Goal: Find specific page/section

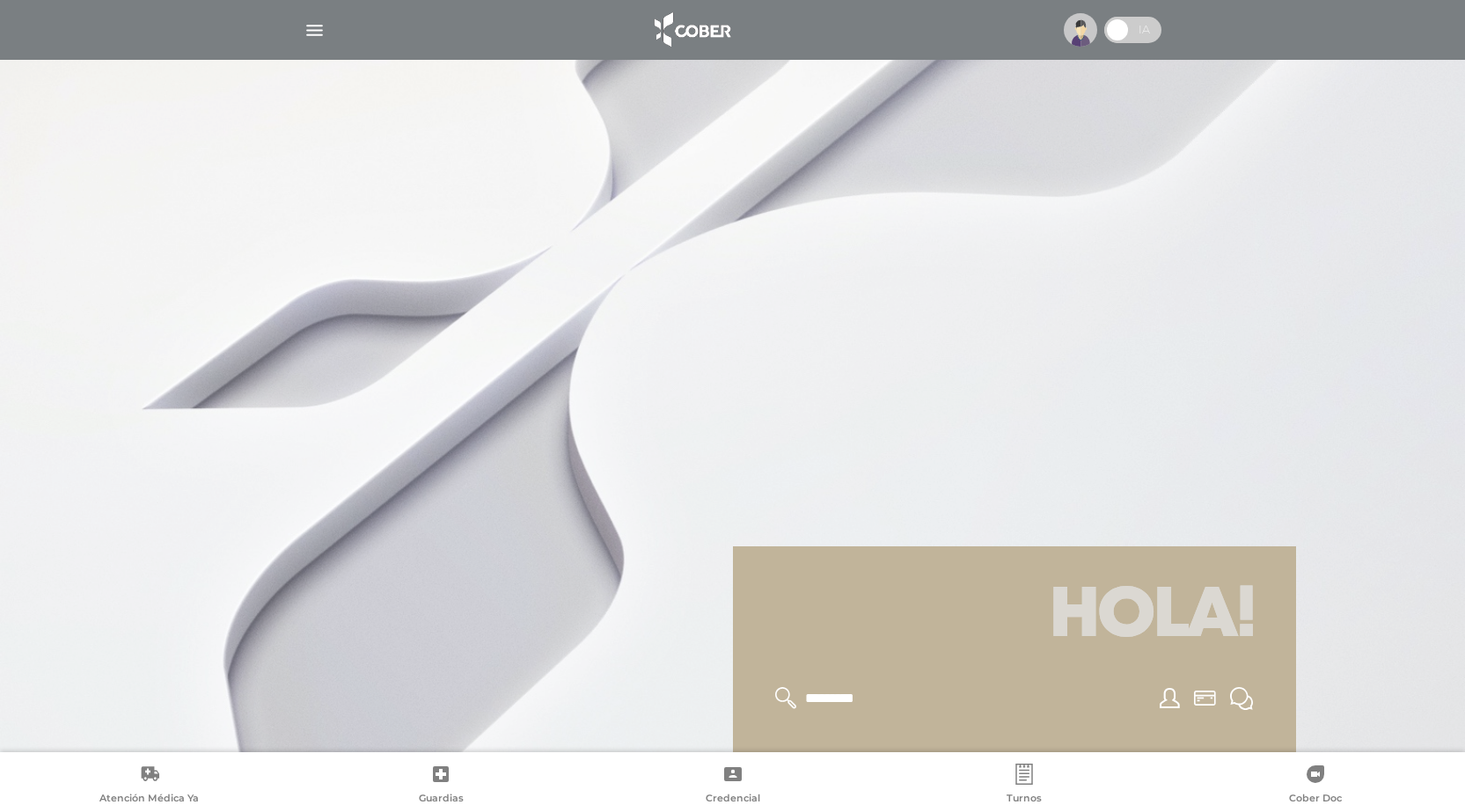
click at [321, 33] on img "button" at bounding box center [314, 31] width 22 height 22
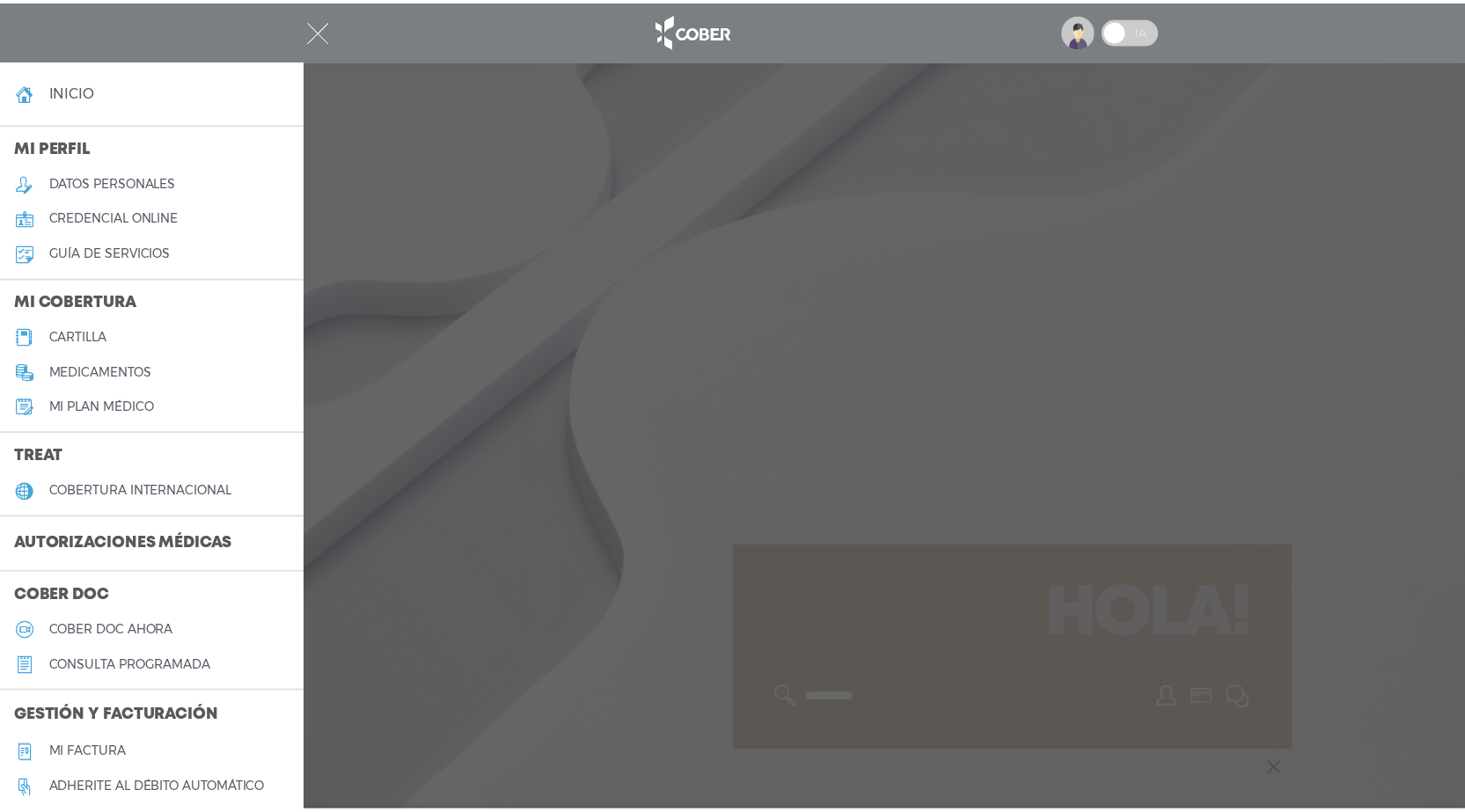
scroll to position [469, 0]
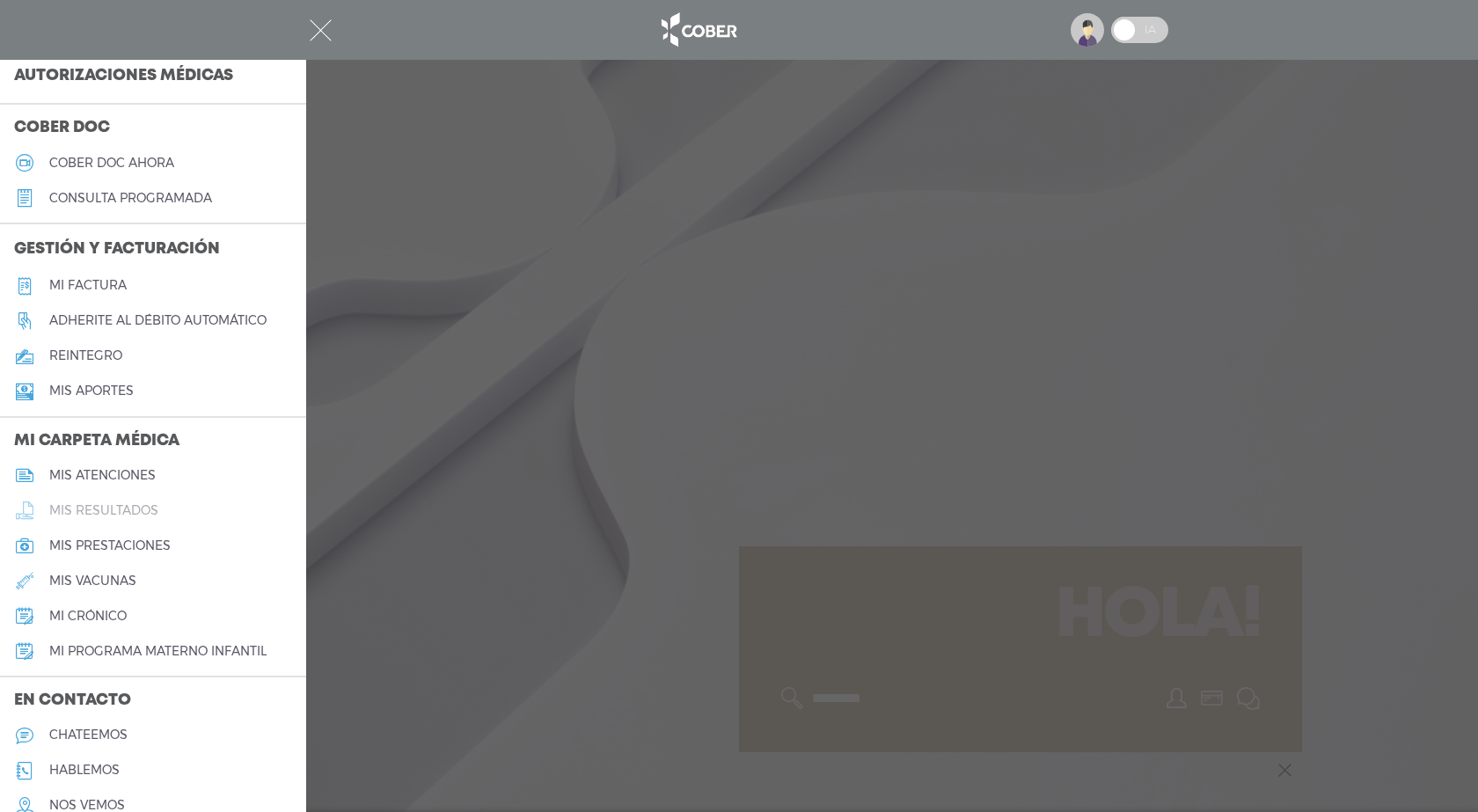
click at [134, 504] on h5 "mis resultados" at bounding box center [103, 511] width 109 height 15
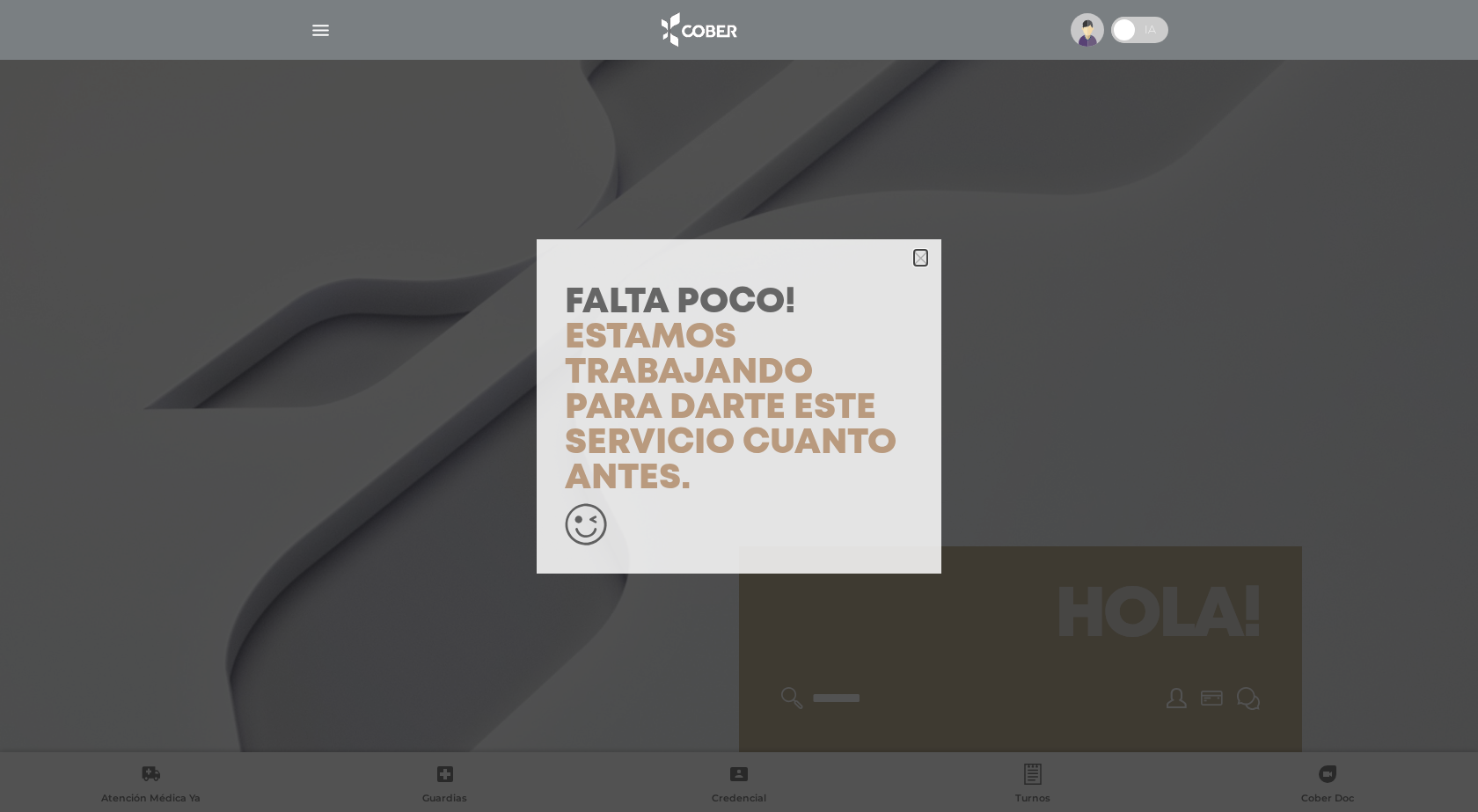
click at [924, 249] on icon "button" at bounding box center [921, 258] width 13 height 20
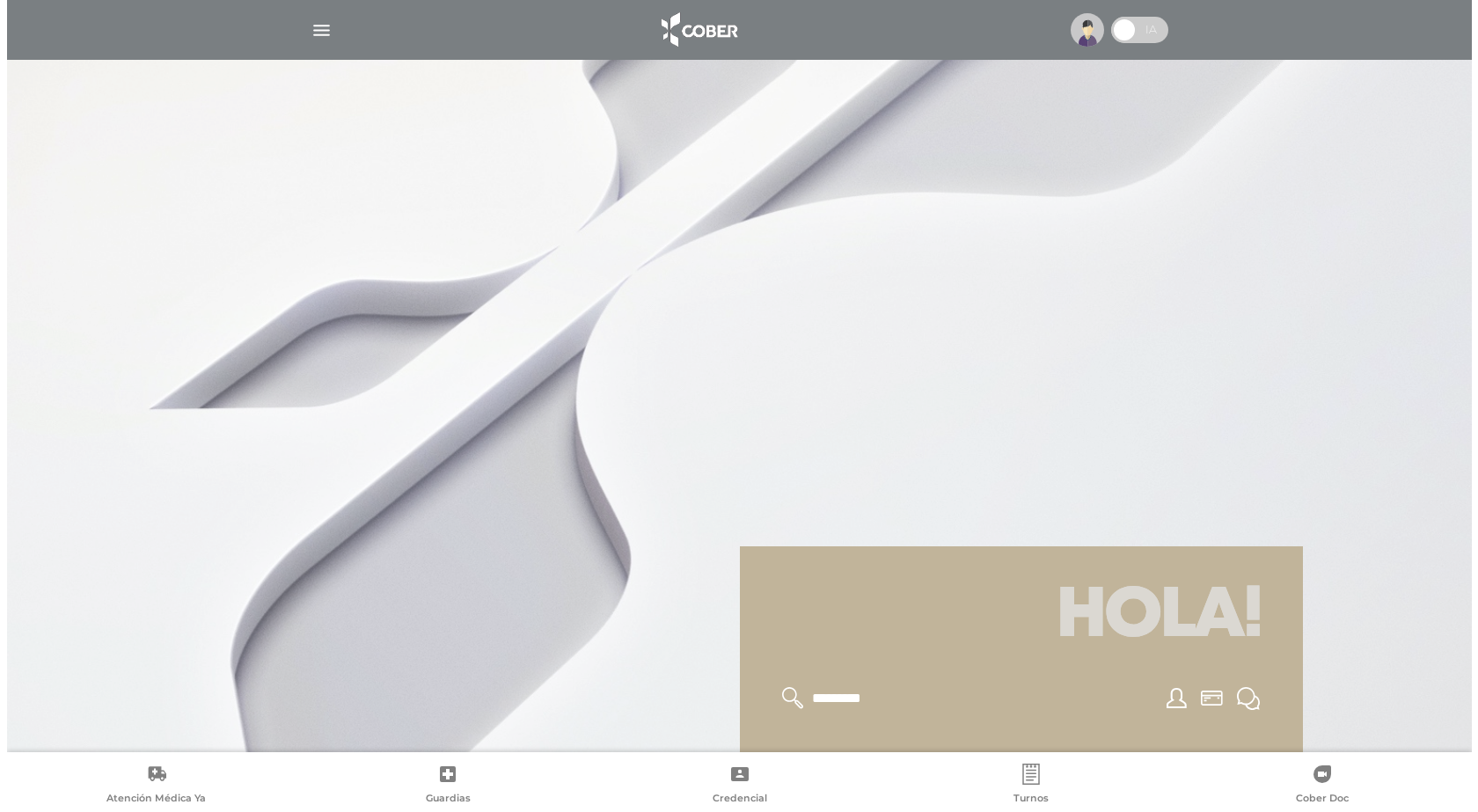
scroll to position [211, 0]
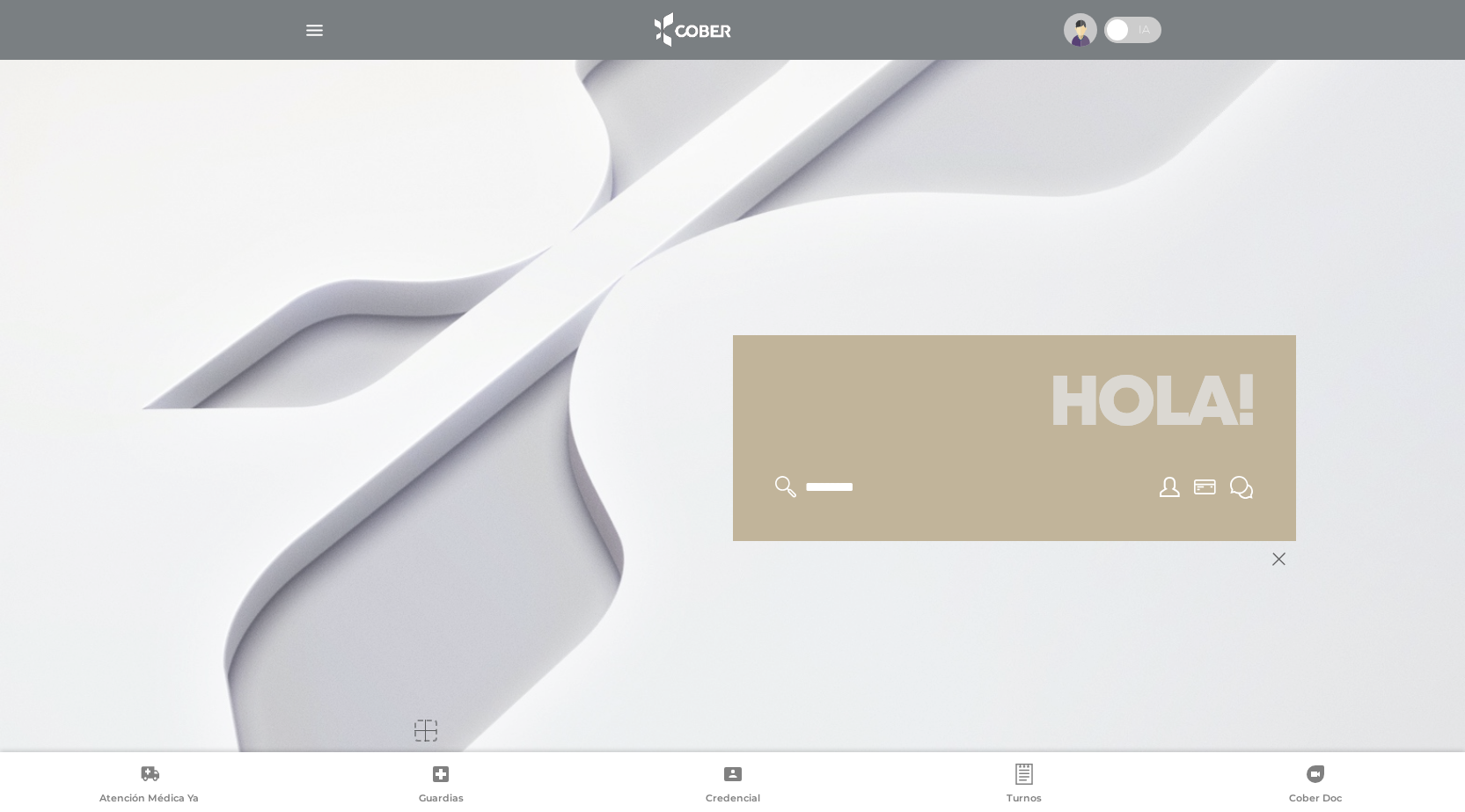
click at [246, 446] on div at bounding box center [732, 406] width 1465 height 812
click at [326, 29] on div at bounding box center [733, 29] width 901 height 42
click at [316, 32] on img "button" at bounding box center [314, 31] width 22 height 22
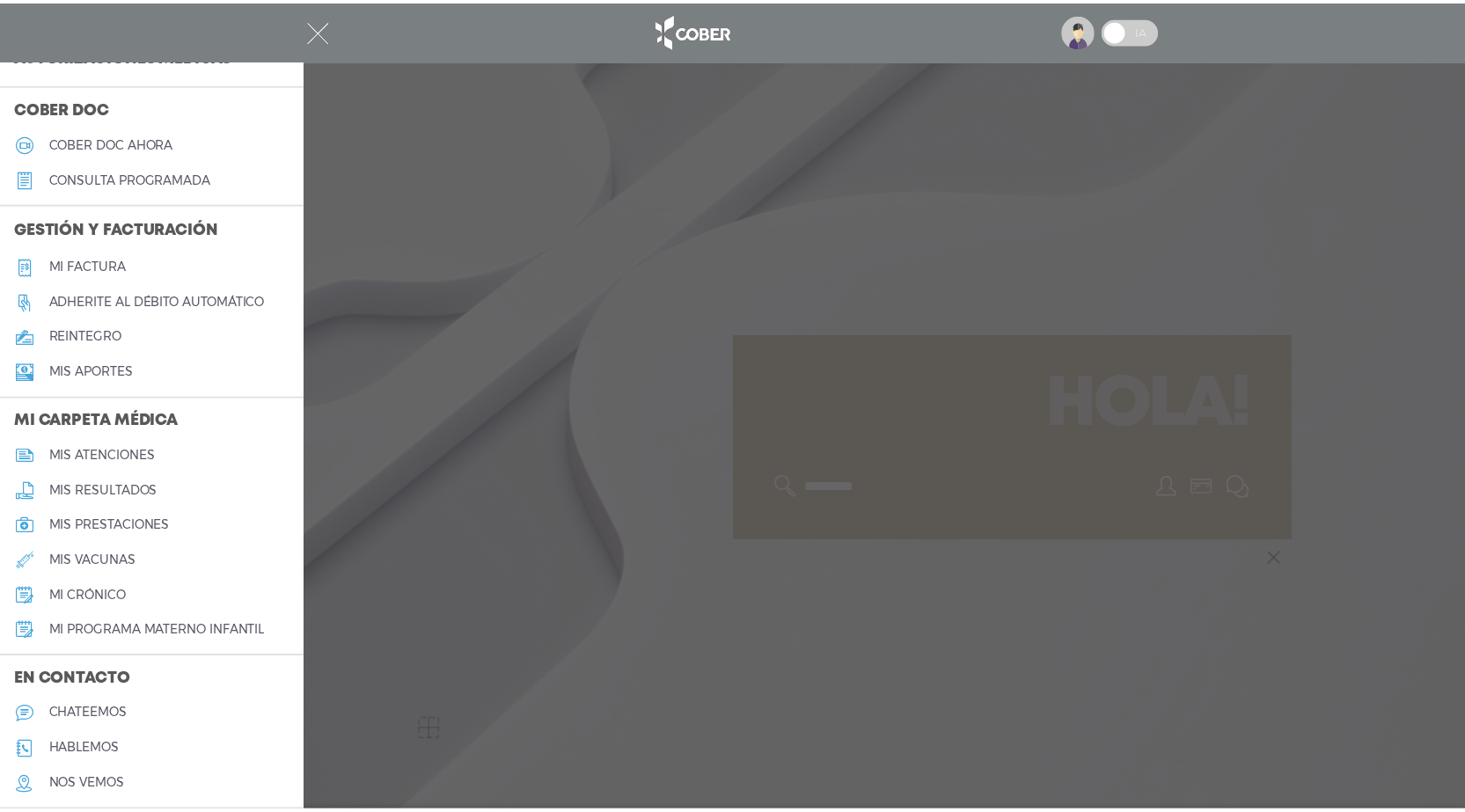
scroll to position [545, 0]
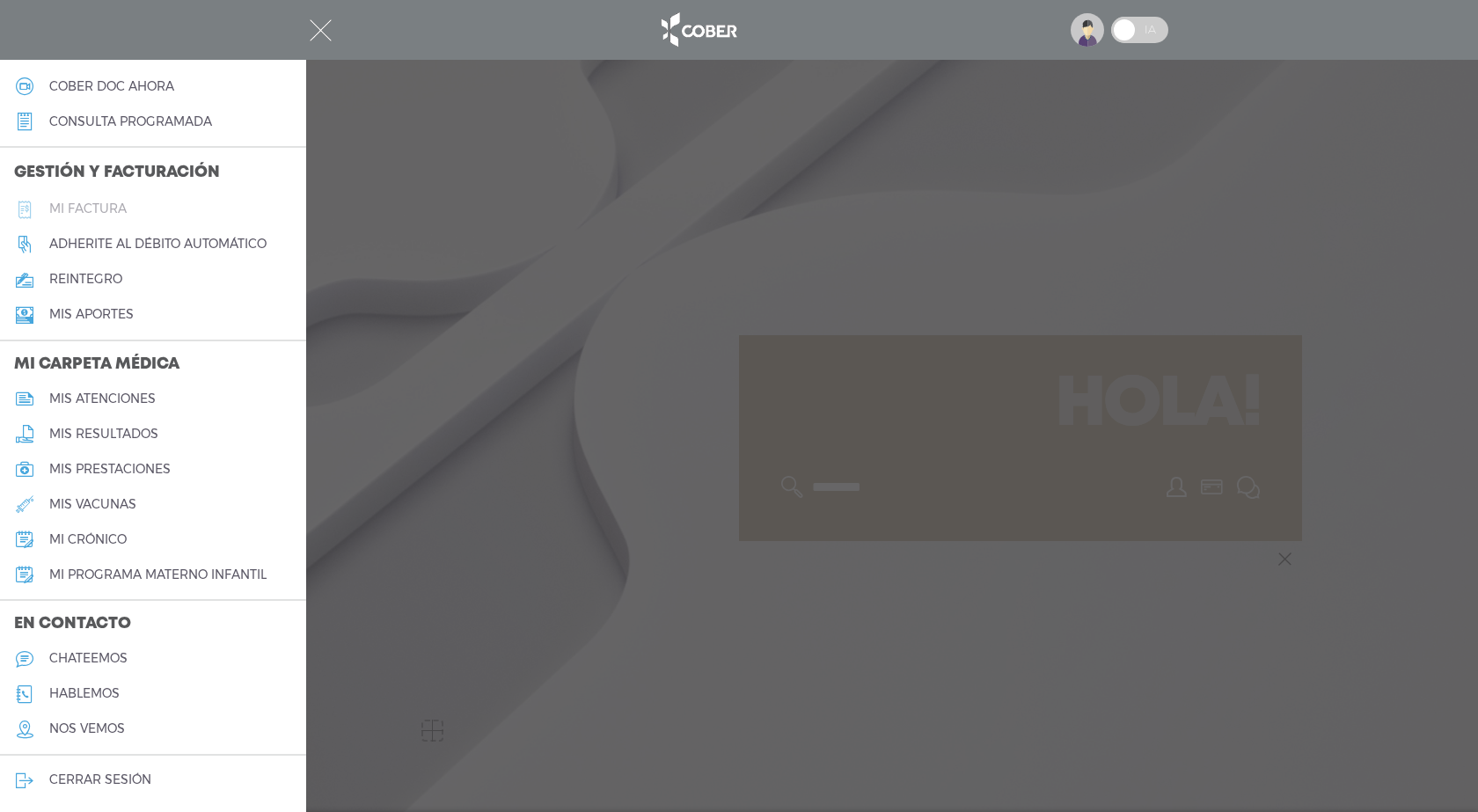
click at [126, 209] on link "Mi factura" at bounding box center [153, 209] width 306 height 35
